Goal: Information Seeking & Learning: Learn about a topic

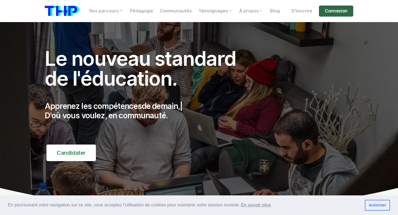
click at [333, 11] on link "Connexion" at bounding box center [336, 11] width 34 height 11
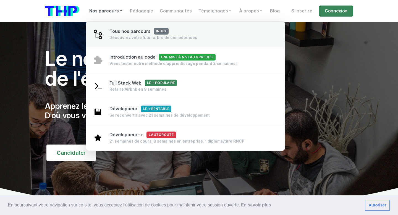
click at [136, 31] on span "Tous nos parcours index" at bounding box center [138, 31] width 59 height 5
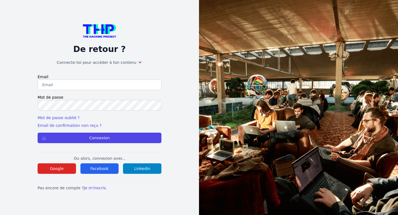
type input "[PERSON_NAME][EMAIL_ADDRESS][PERSON_NAME][DOMAIN_NAME]"
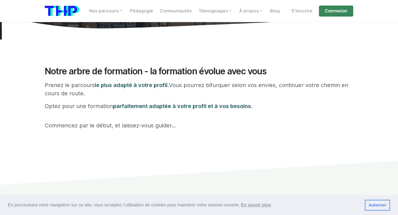
scroll to position [103, 0]
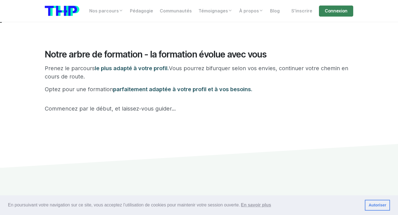
click at [381, 205] on link "Autoriser" at bounding box center [377, 205] width 25 height 11
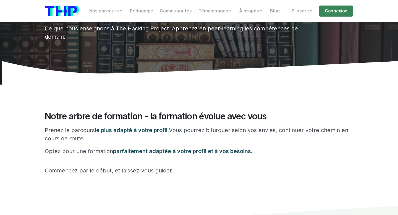
scroll to position [0, 0]
